Goal: Task Accomplishment & Management: Use online tool/utility

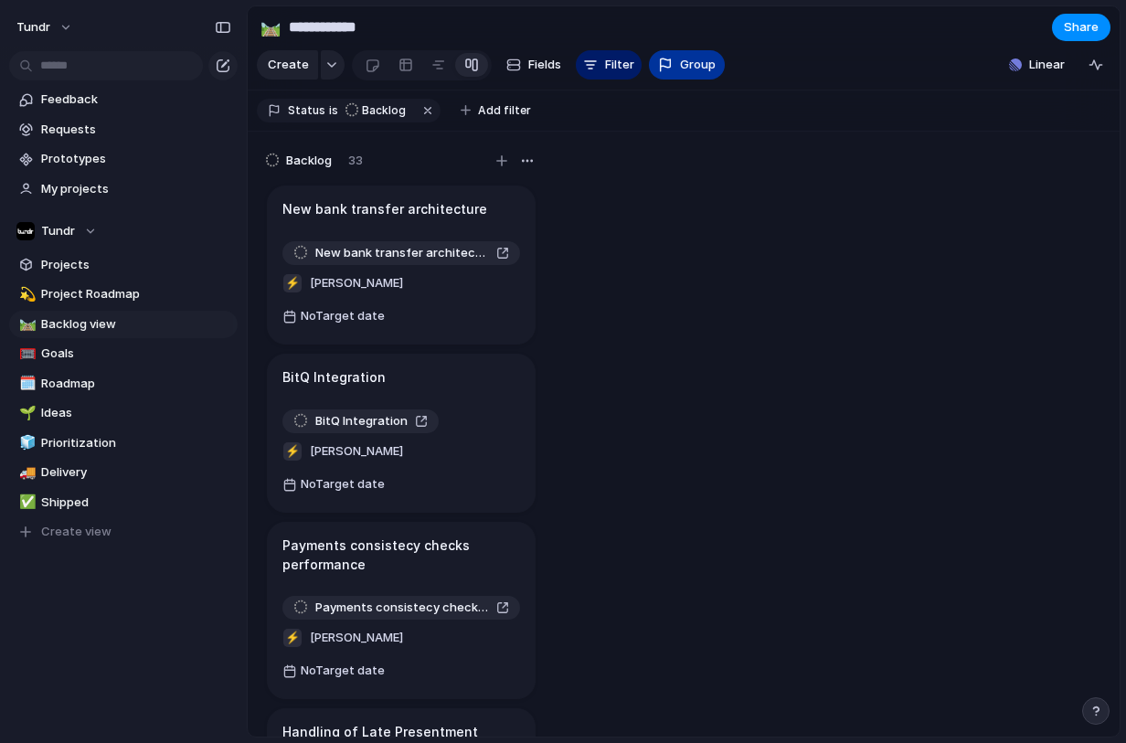
click at [670, 76] on button "Group" at bounding box center [687, 64] width 76 height 29
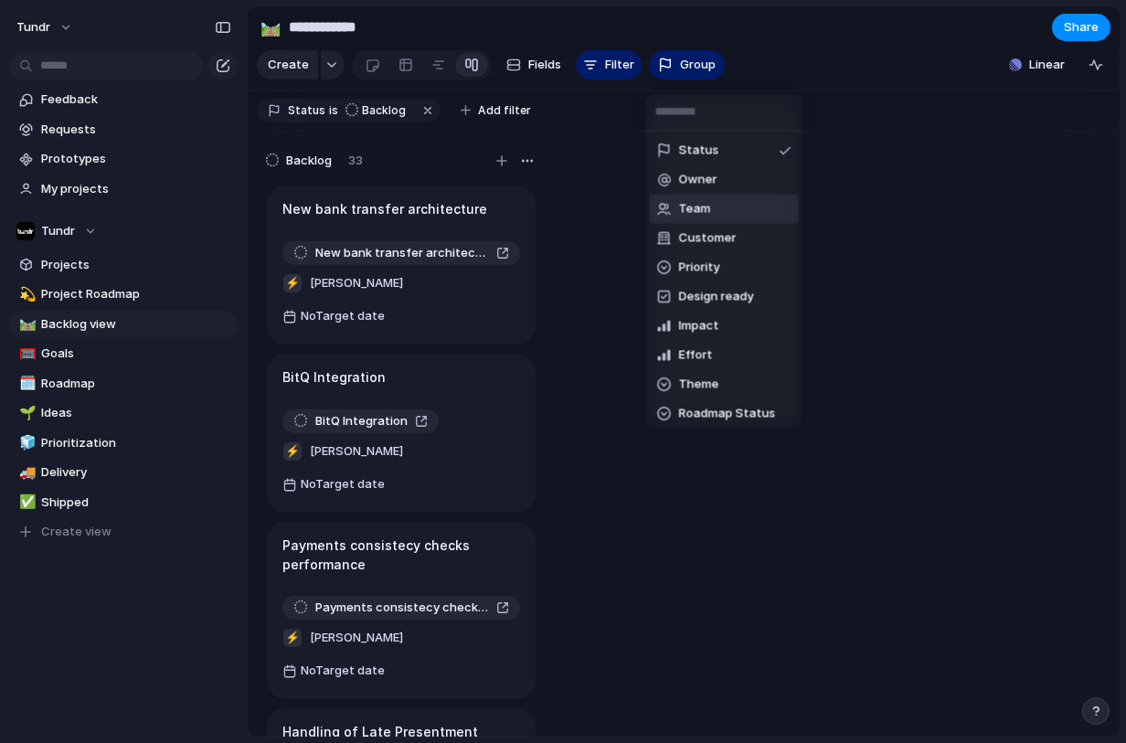
click at [713, 216] on li "Team" at bounding box center [724, 209] width 149 height 29
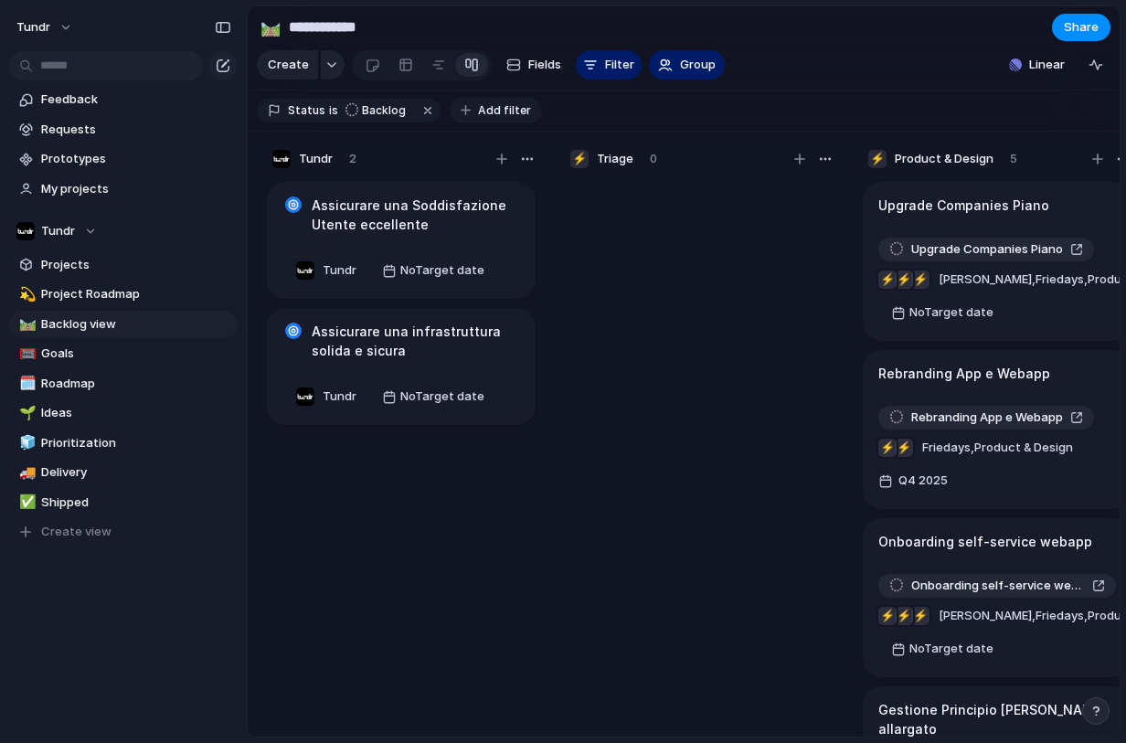
click at [479, 119] on span "Add filter" at bounding box center [504, 110] width 53 height 16
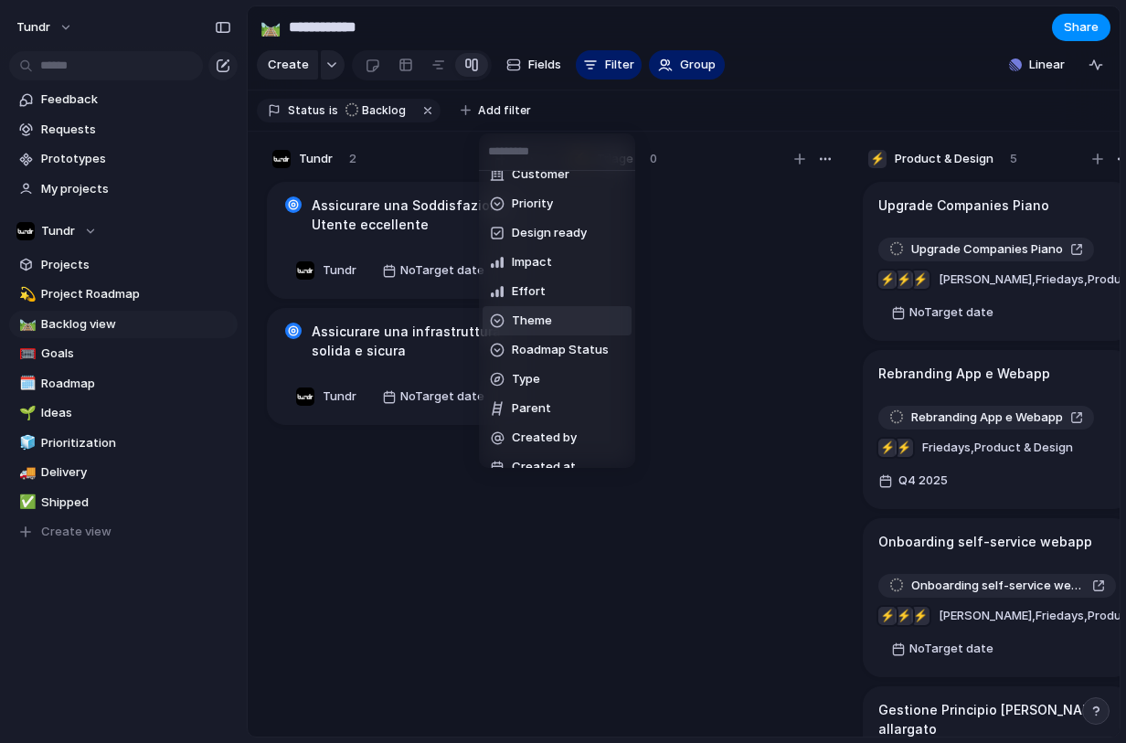
scroll to position [209, 0]
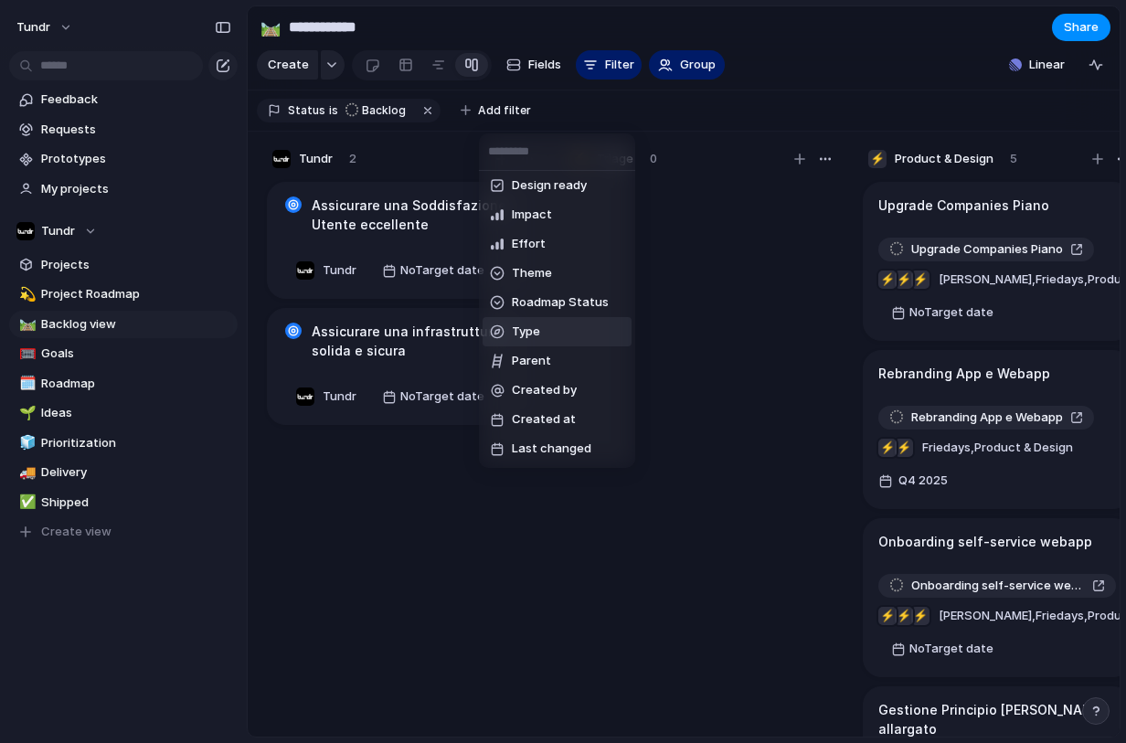
click at [544, 338] on li "Type" at bounding box center [556, 331] width 149 height 29
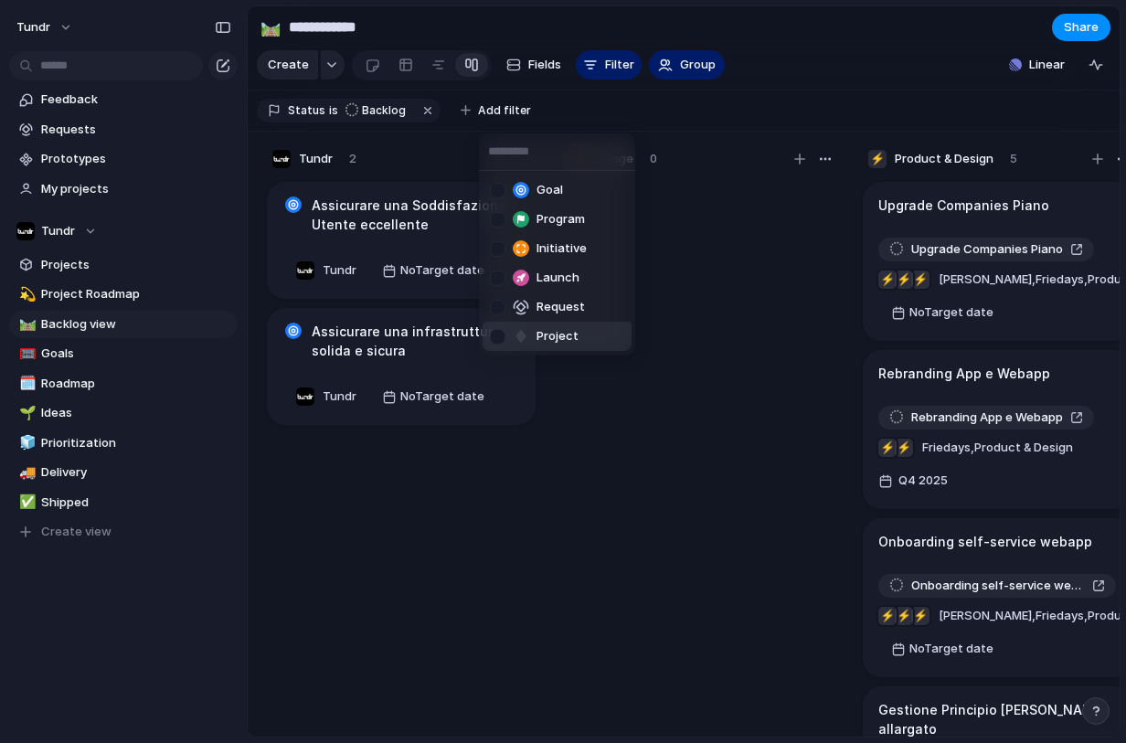
click at [492, 332] on div at bounding box center [498, 337] width 16 height 16
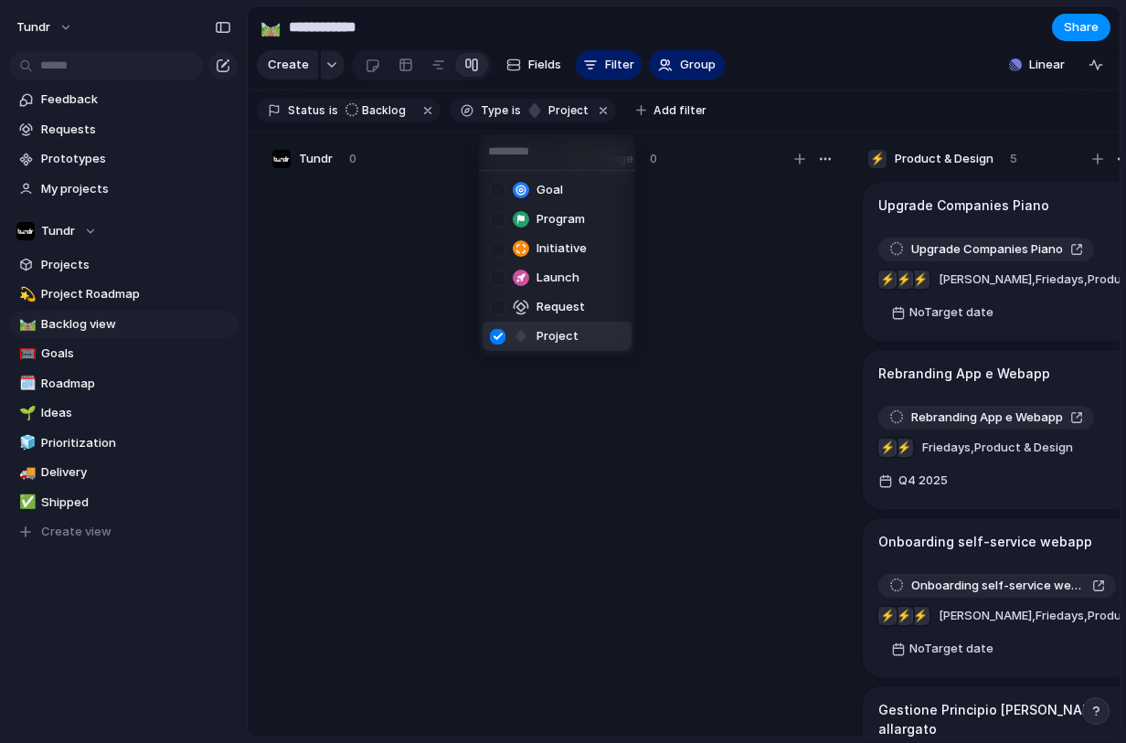
click at [493, 496] on div "Goal Program Initiative Launch Request Project" at bounding box center [563, 371] width 1126 height 743
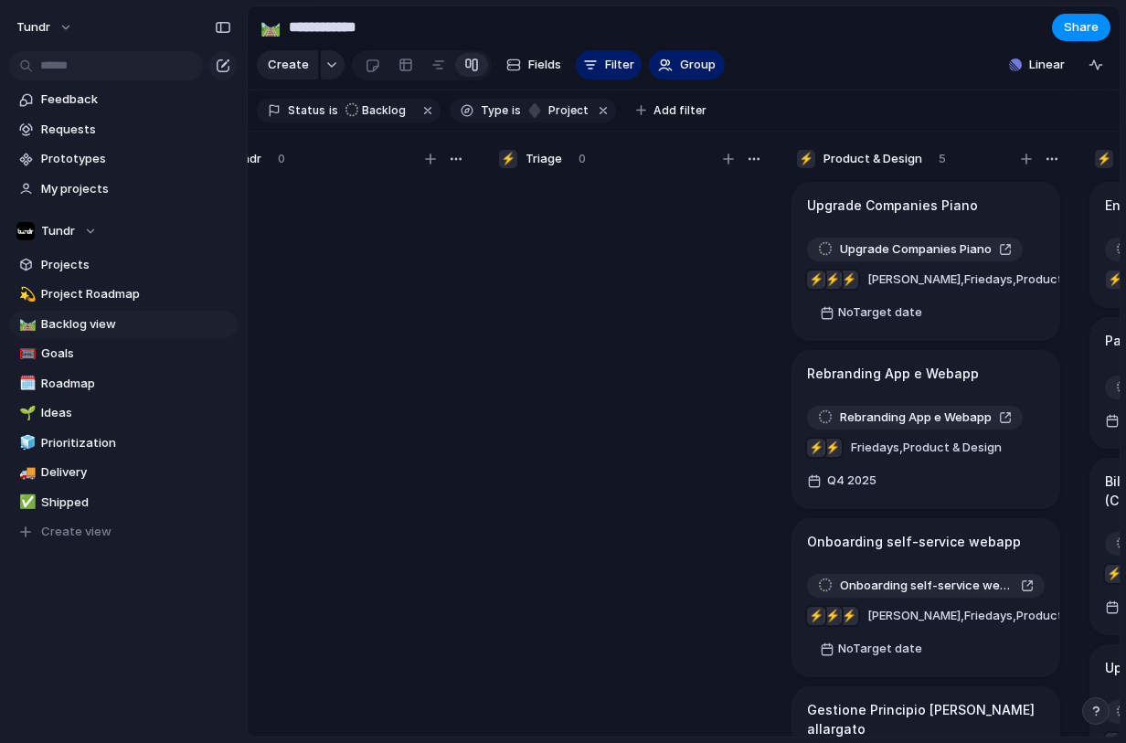
scroll to position [0, 74]
click at [549, 74] on span "Fields" at bounding box center [544, 65] width 33 height 18
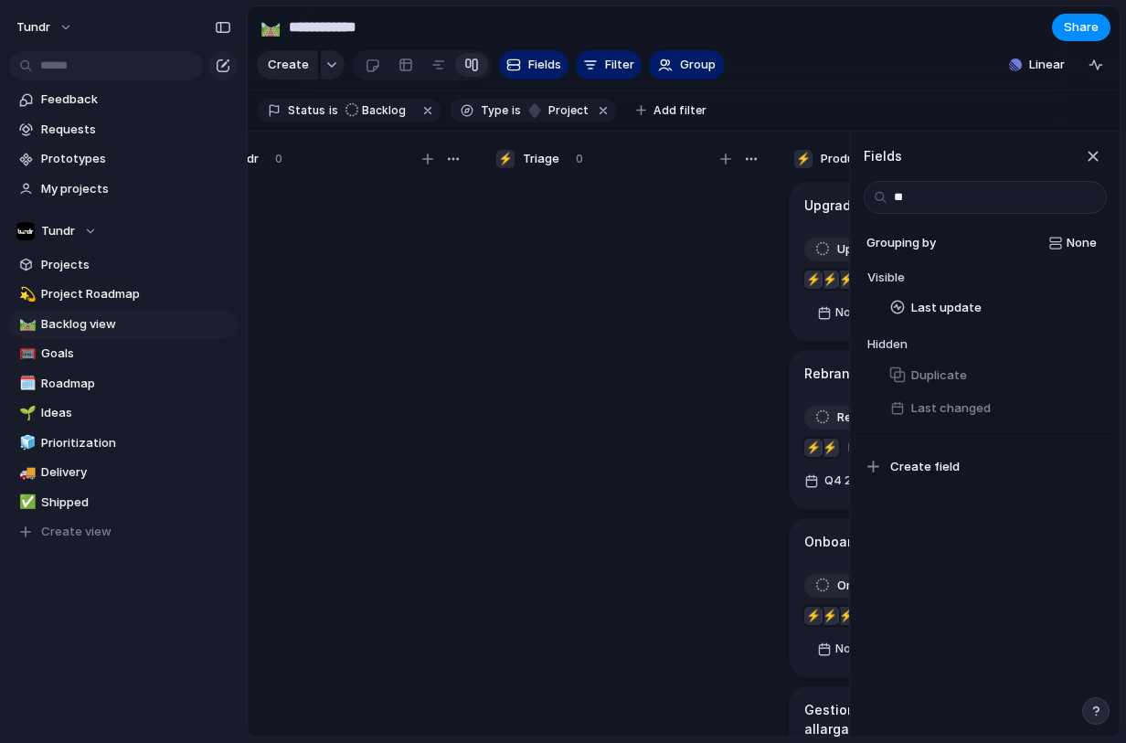
type input "*"
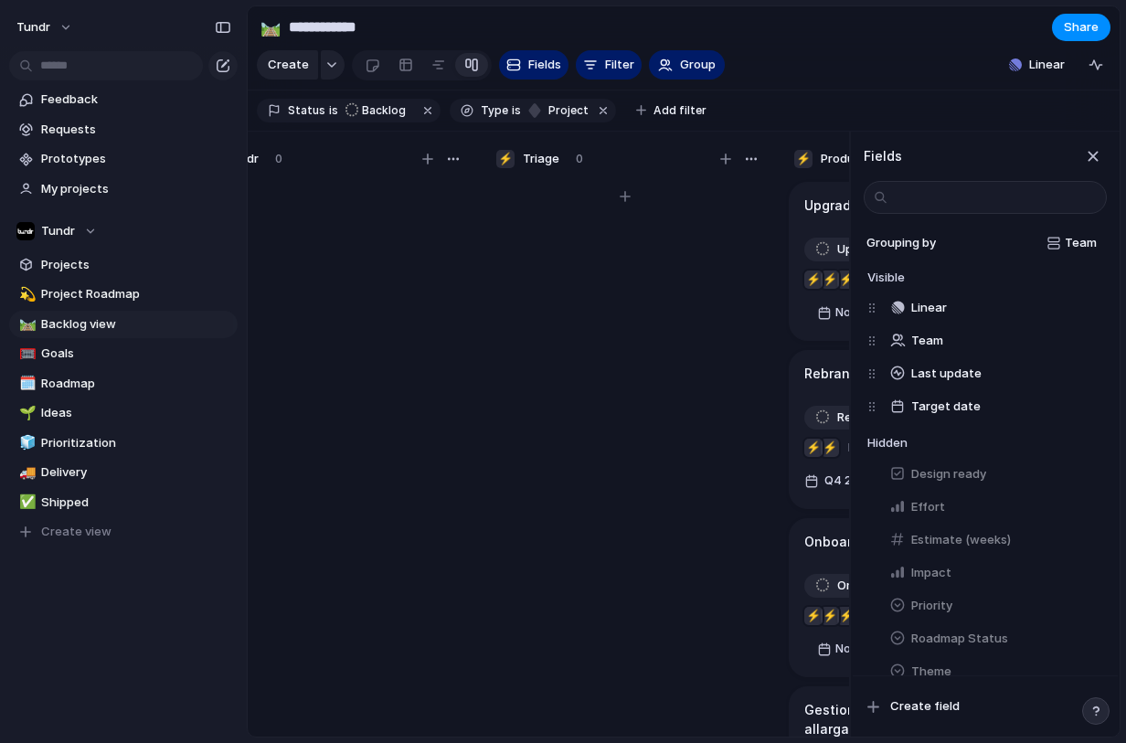
click at [666, 404] on div at bounding box center [625, 466] width 274 height 575
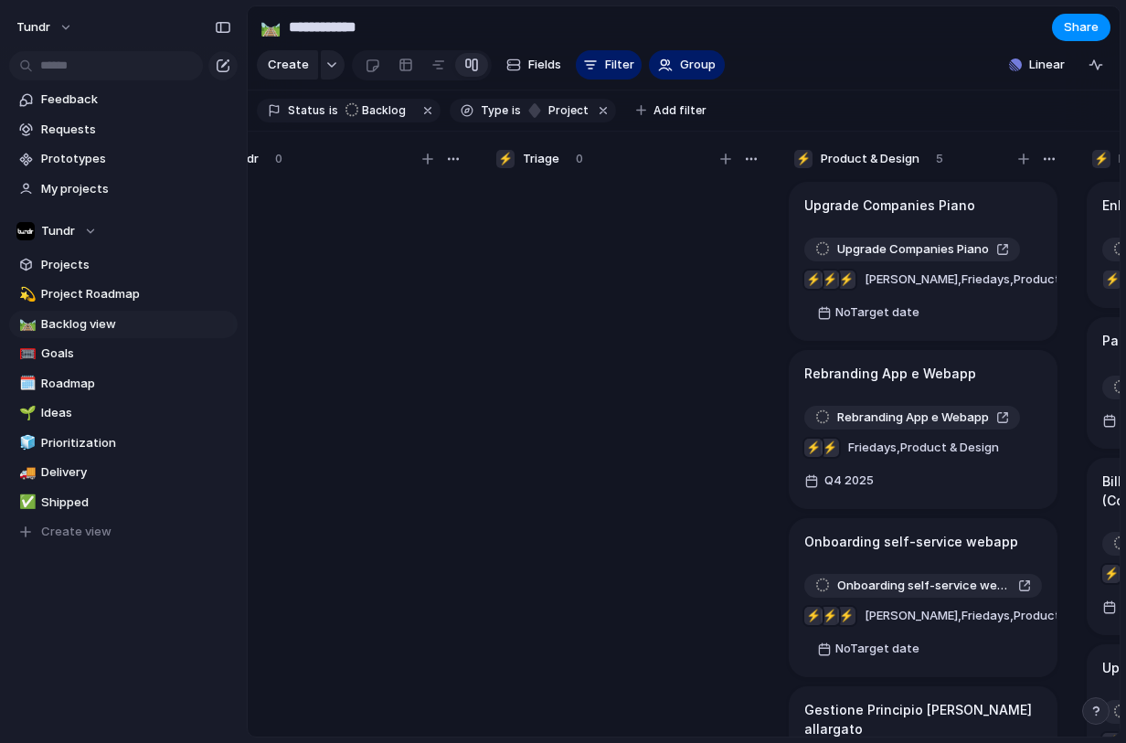
click at [990, 223] on div "Rename Delete" at bounding box center [563, 371] width 1126 height 743
click at [980, 216] on div "Upgrade Companies Piano" at bounding box center [923, 206] width 238 height 20
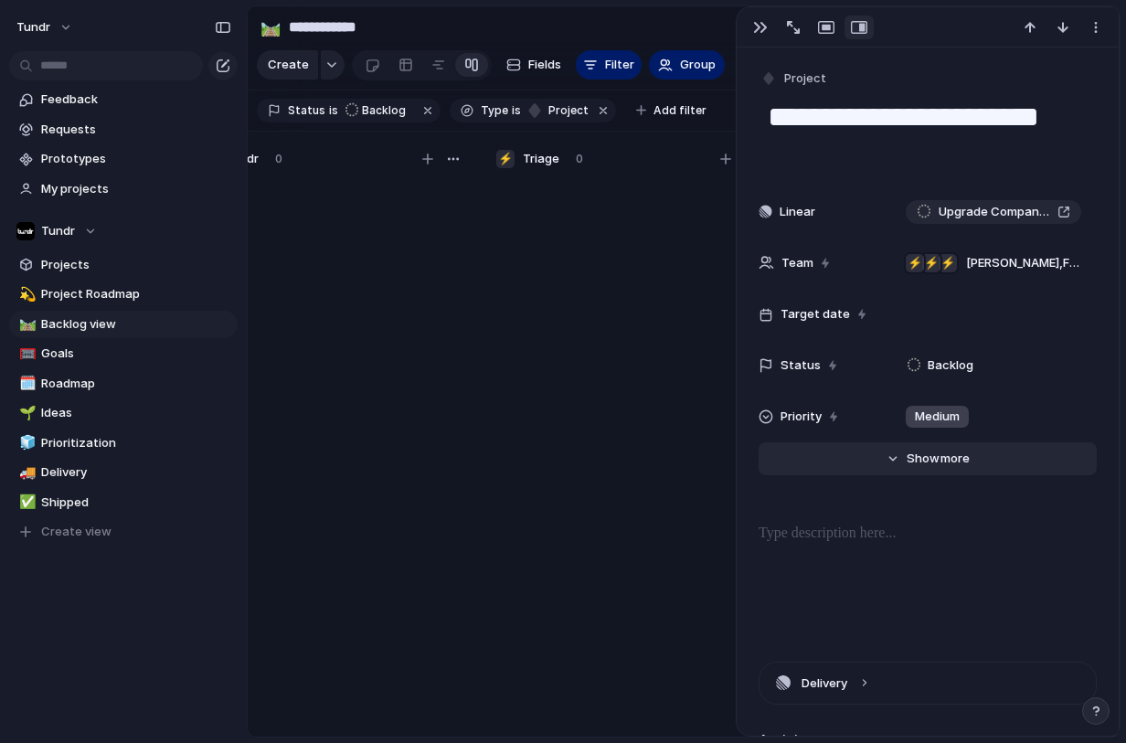
click at [917, 468] on button "Hide Show more" at bounding box center [927, 458] width 338 height 33
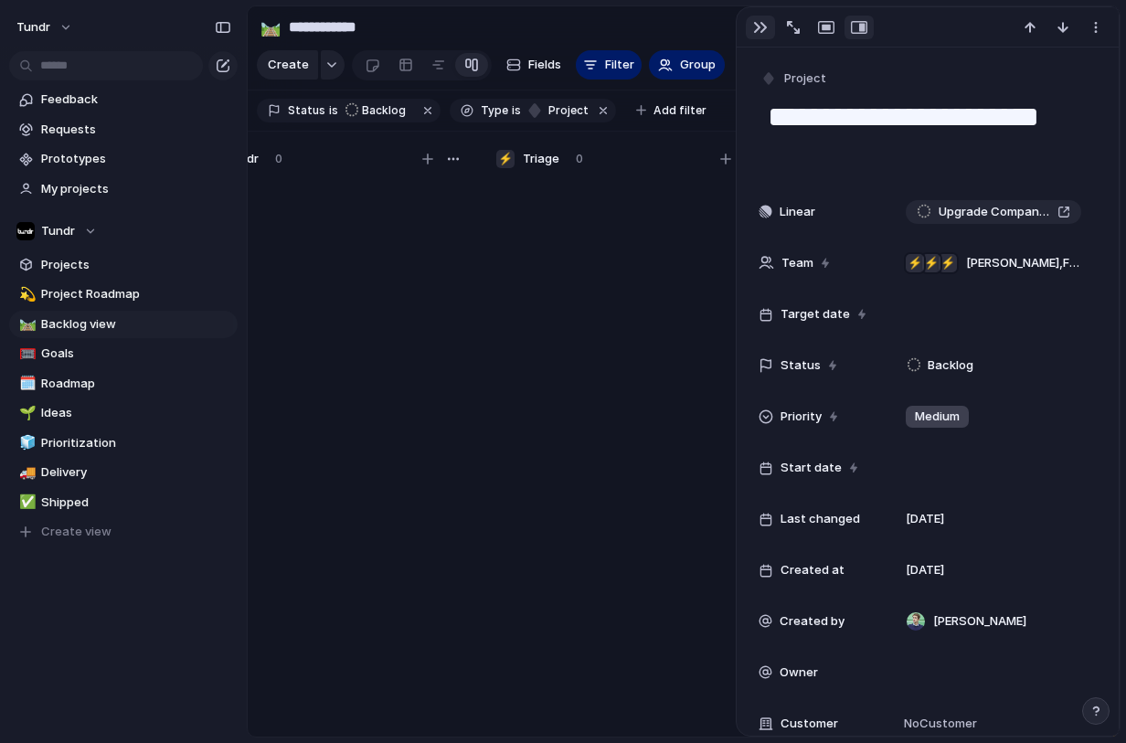
click at [759, 26] on div "button" at bounding box center [760, 27] width 15 height 15
